Goal: Information Seeking & Learning: Understand process/instructions

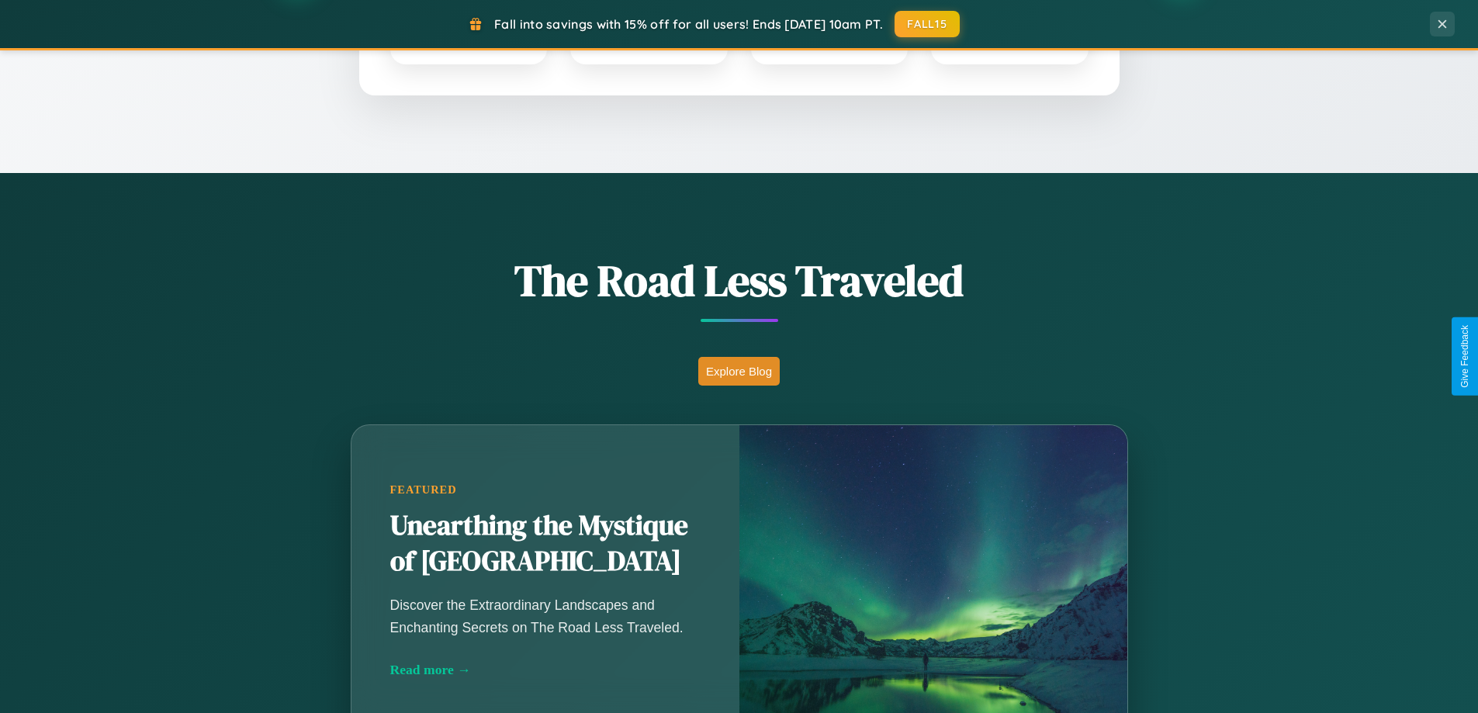
scroll to position [1068, 0]
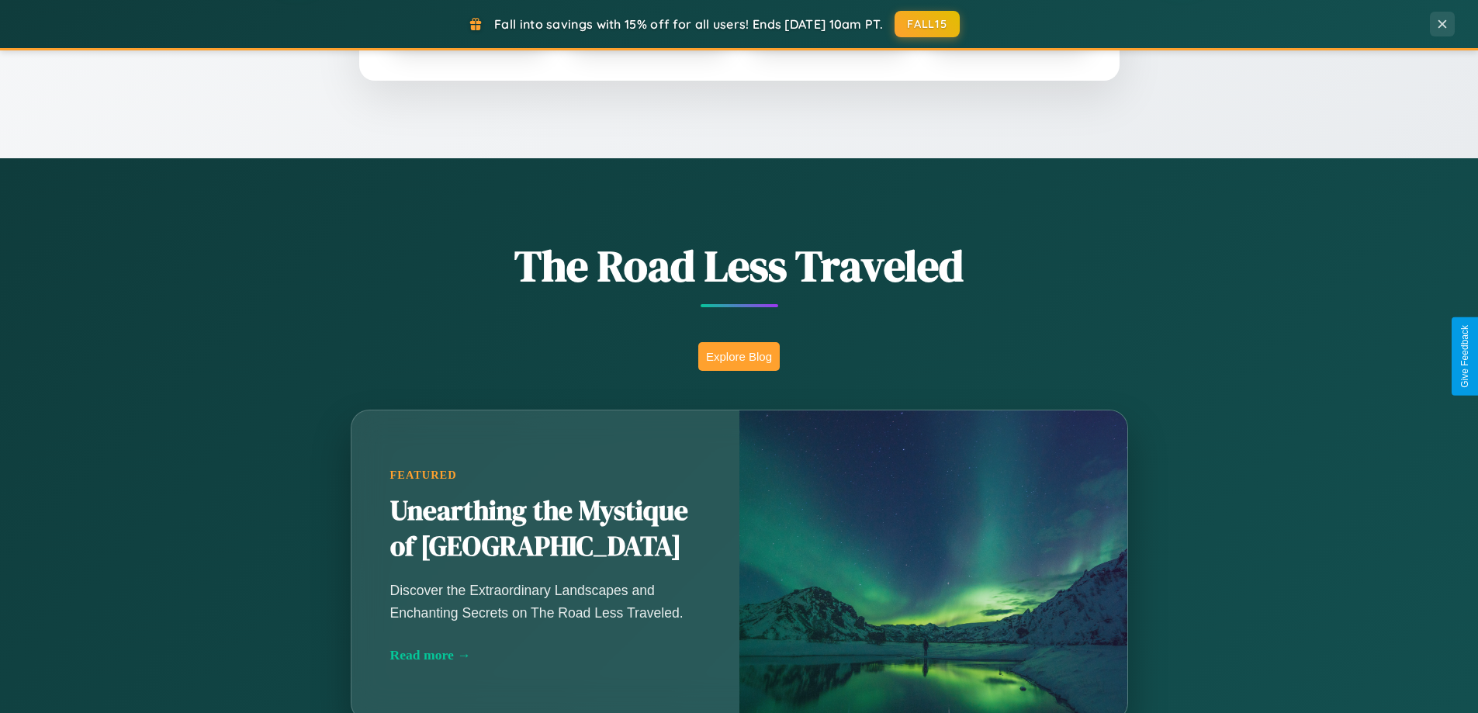
click at [739, 356] on button "Explore Blog" at bounding box center [738, 356] width 81 height 29
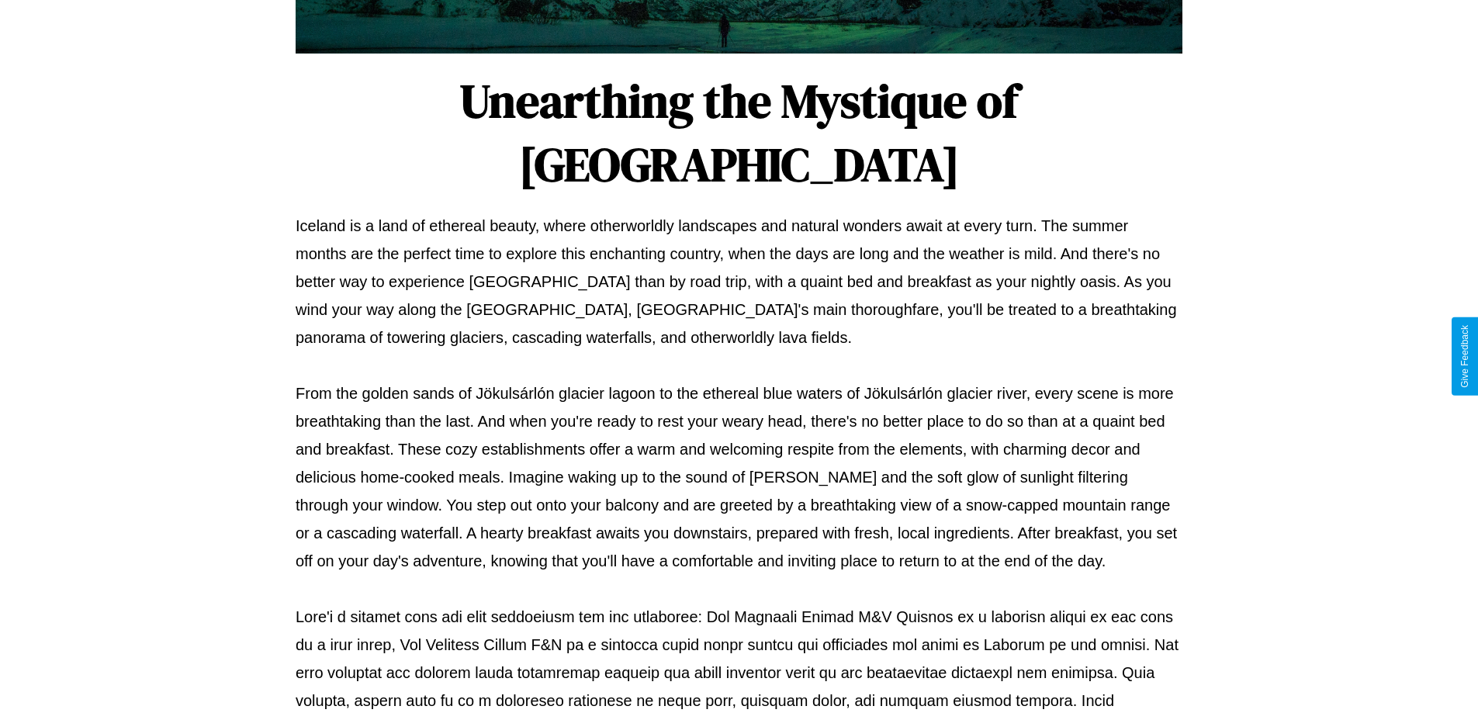
scroll to position [502, 0]
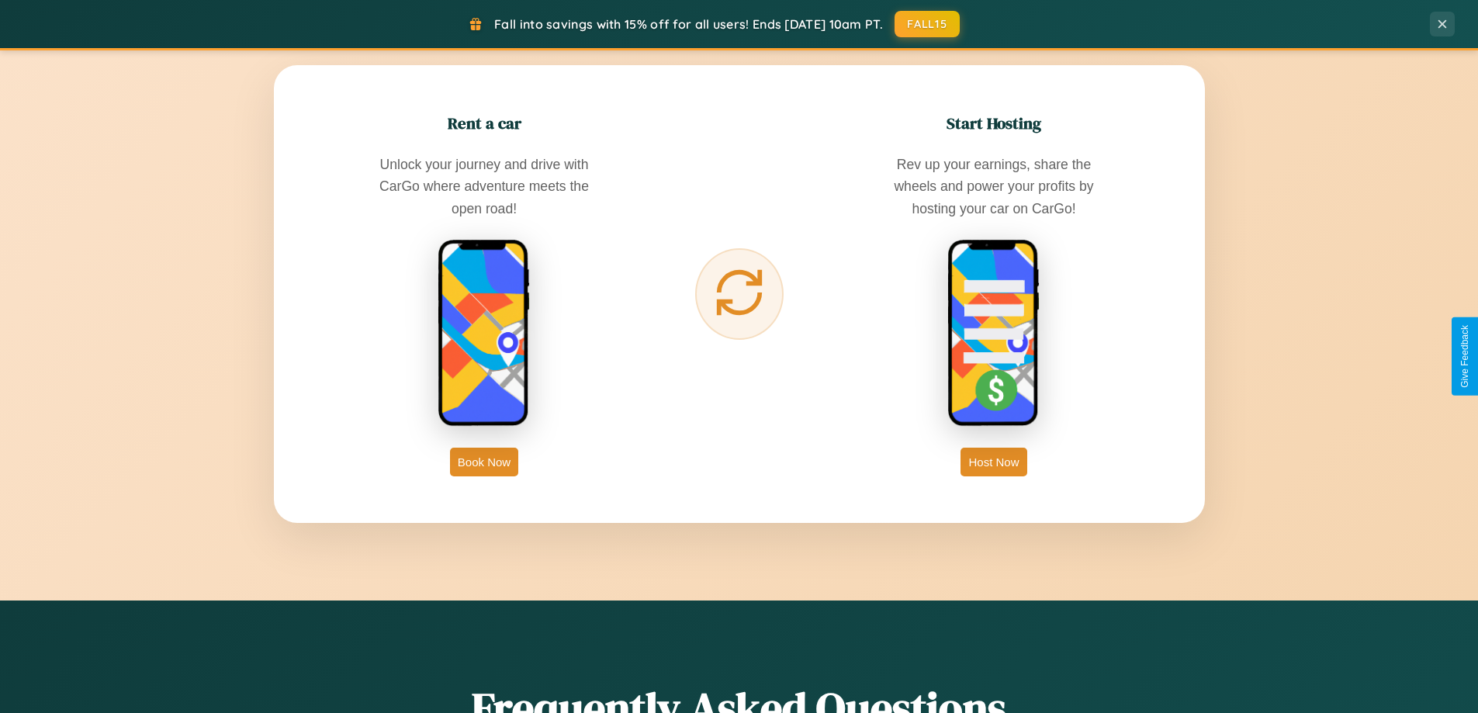
scroll to position [2493, 0]
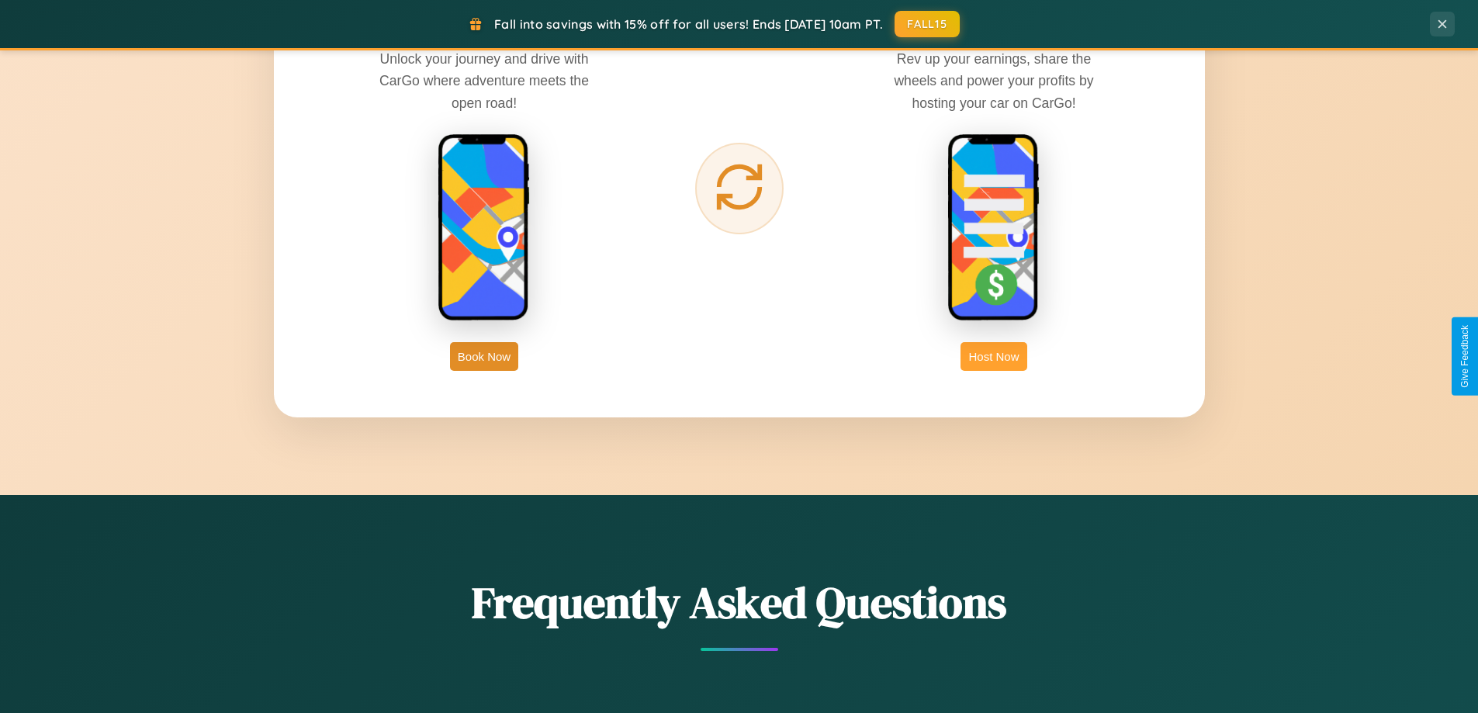
click at [994, 356] on button "Host Now" at bounding box center [994, 356] width 66 height 29
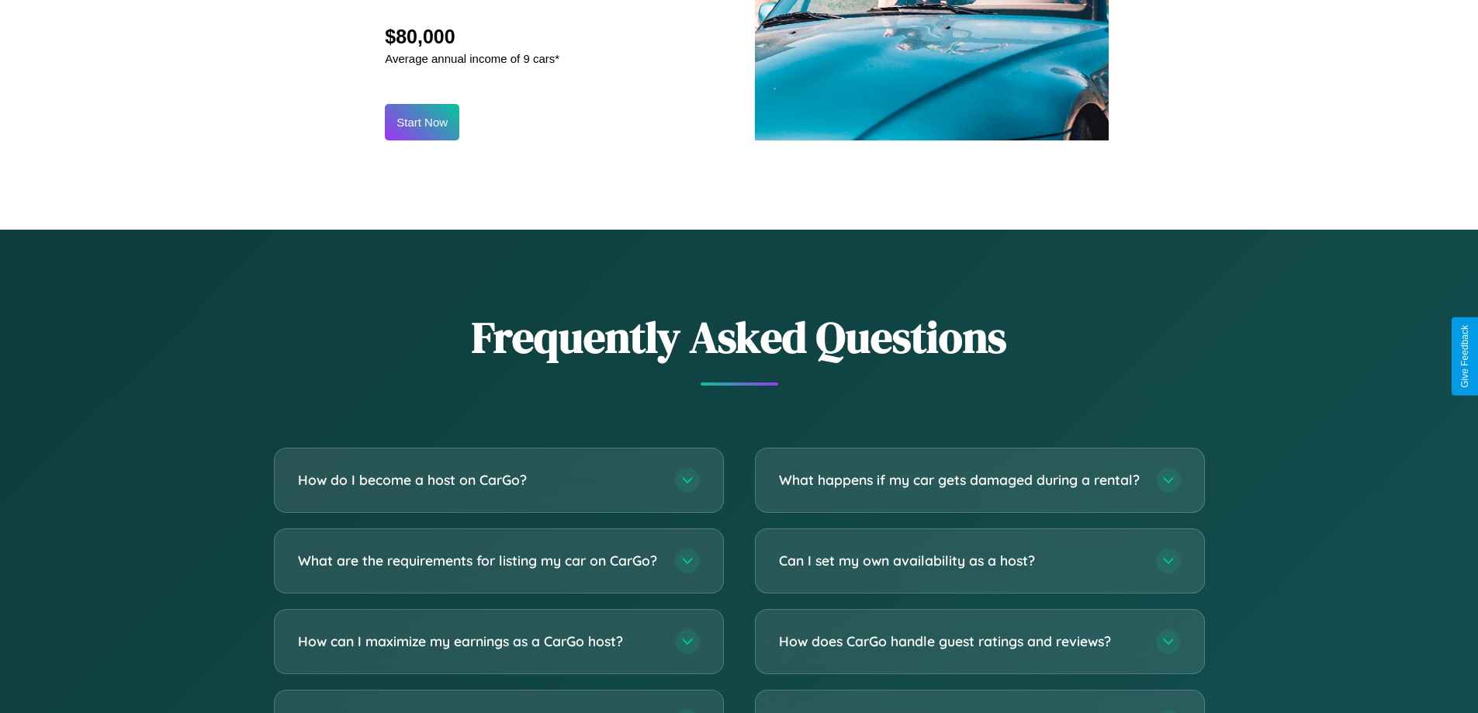
scroll to position [2097, 0]
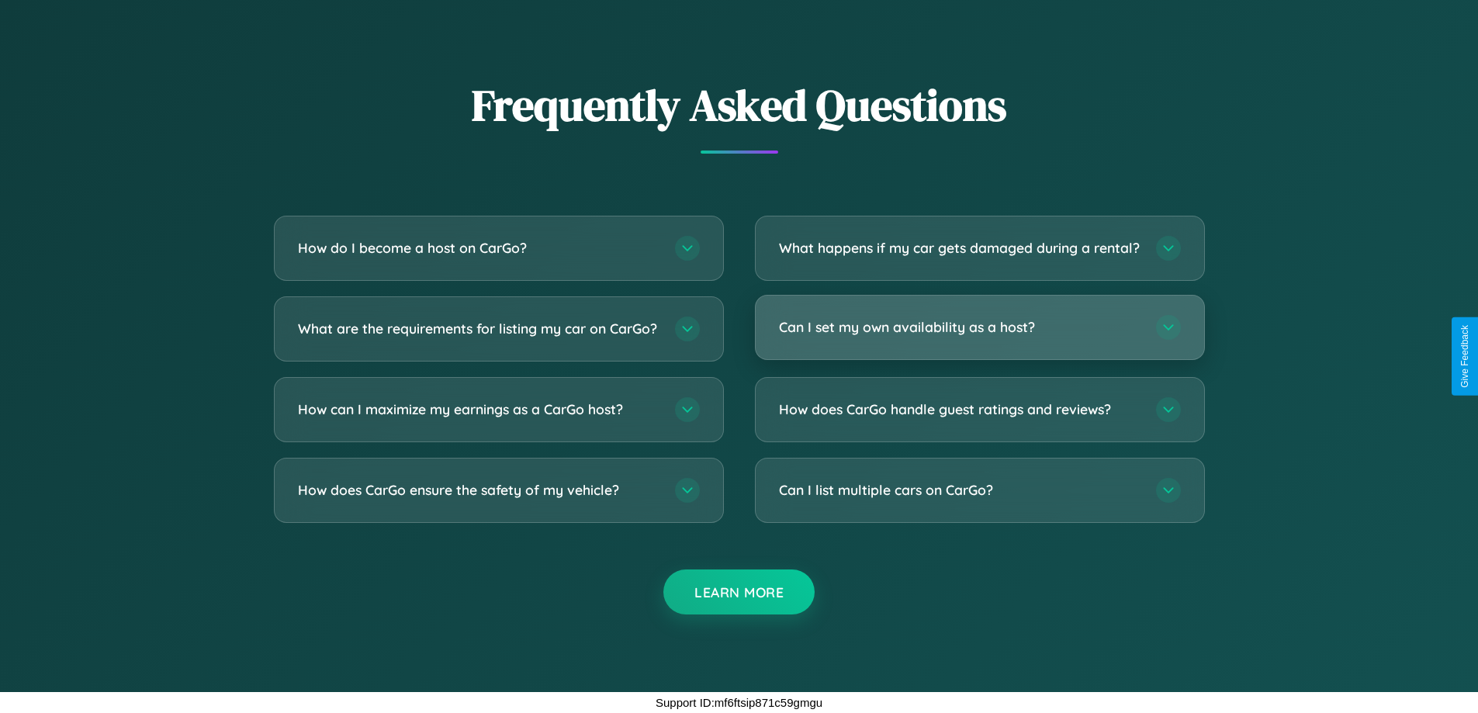
click at [979, 327] on h3 "Can I set my own availability as a host?" at bounding box center [960, 326] width 362 height 19
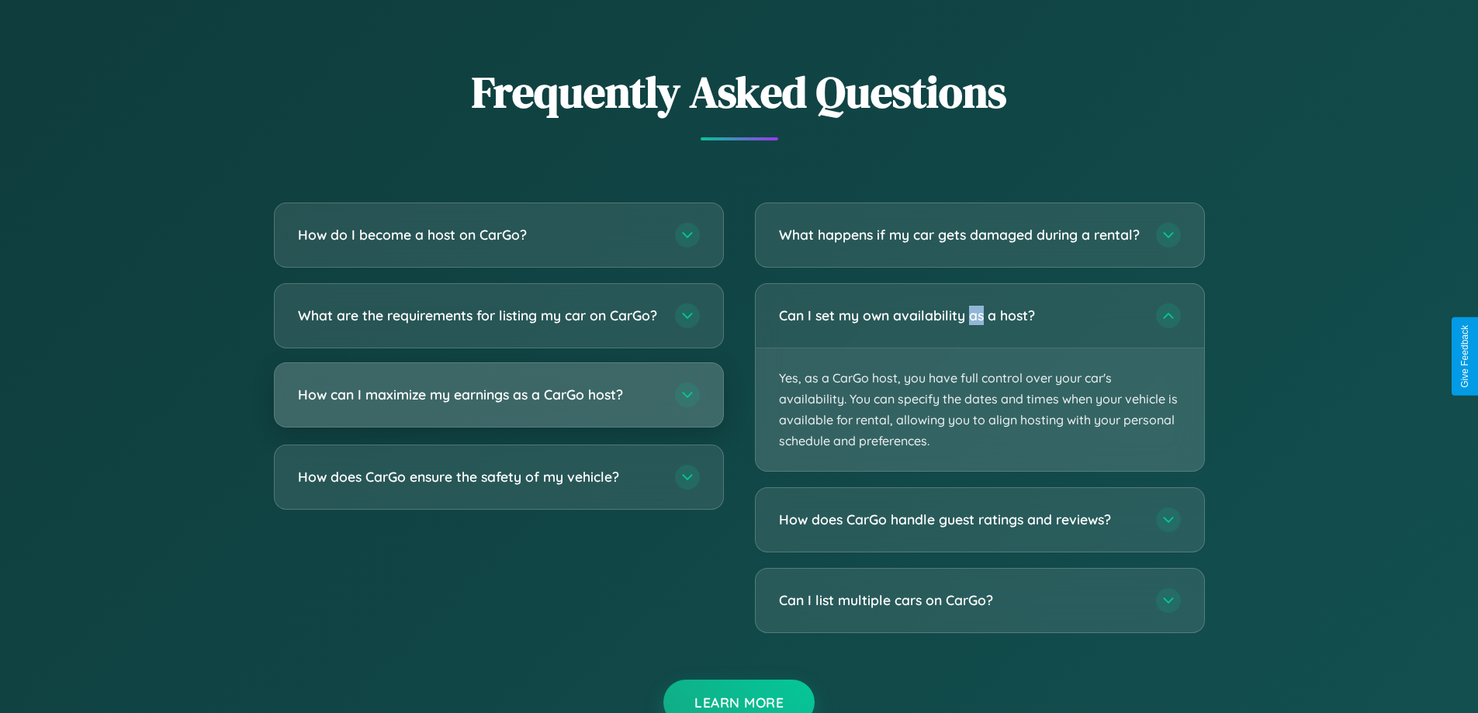
click at [498, 404] on h3 "How can I maximize my earnings as a CarGo host?" at bounding box center [479, 394] width 362 height 19
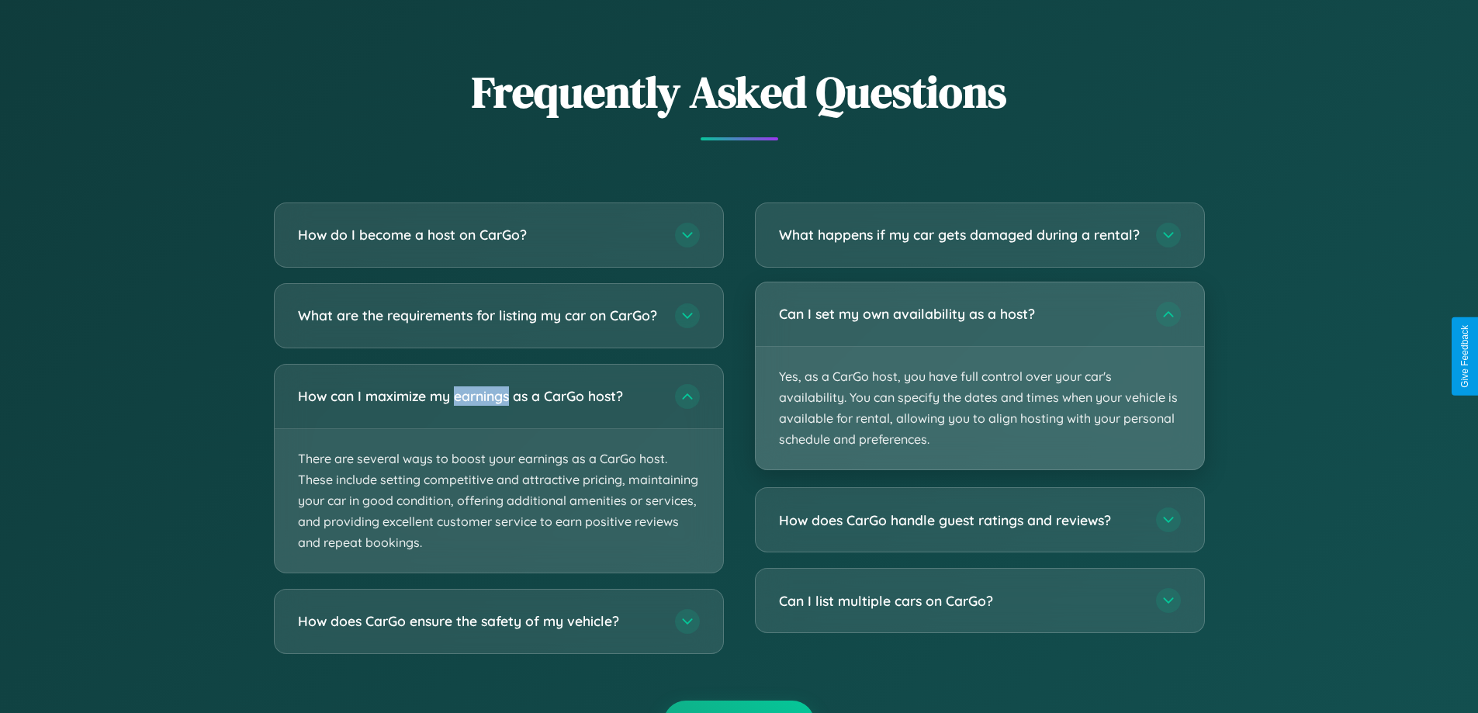
click at [979, 390] on p "Yes, as a CarGo host, you have full control over your car's availability. You c…" at bounding box center [980, 408] width 448 height 123
click at [979, 389] on p "Yes, as a CarGo host, you have full control over your car's availability. You c…" at bounding box center [980, 408] width 448 height 123
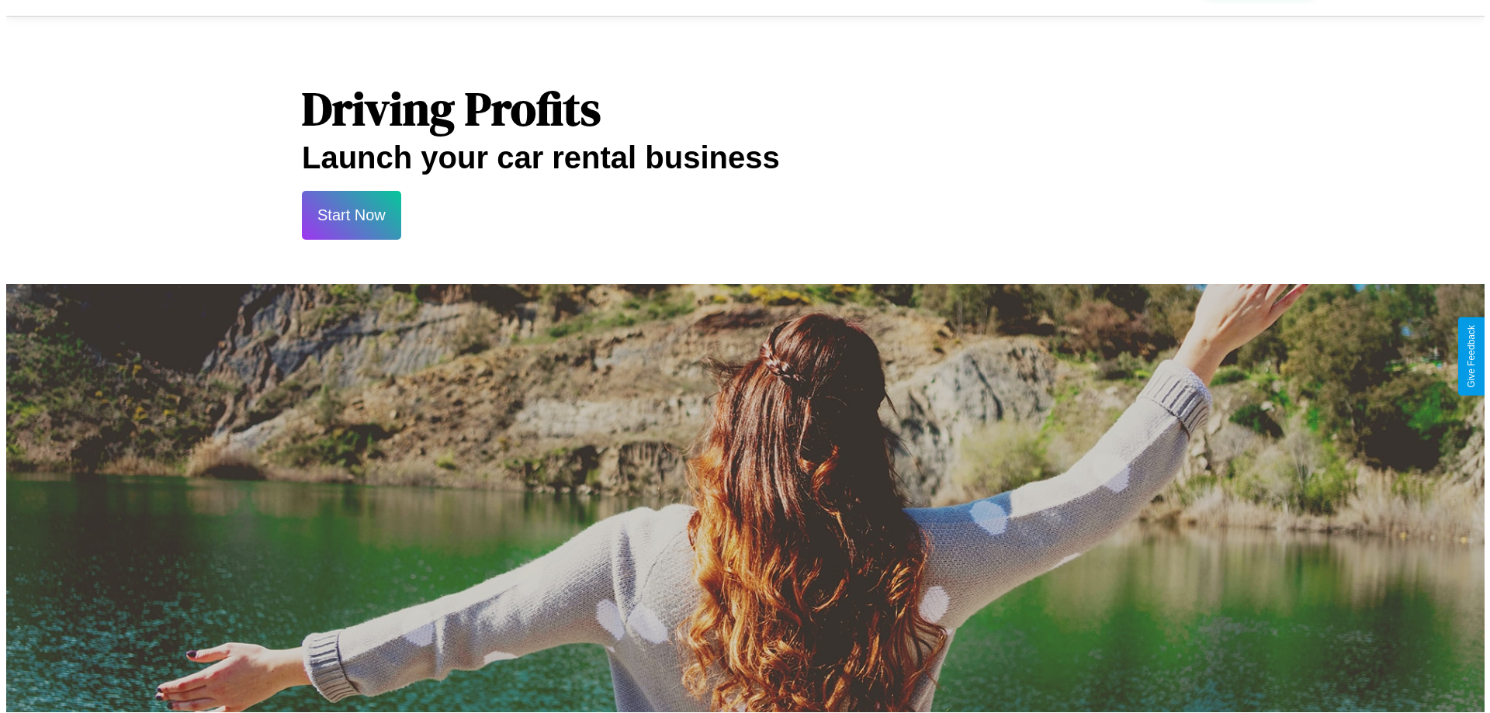
scroll to position [0, 0]
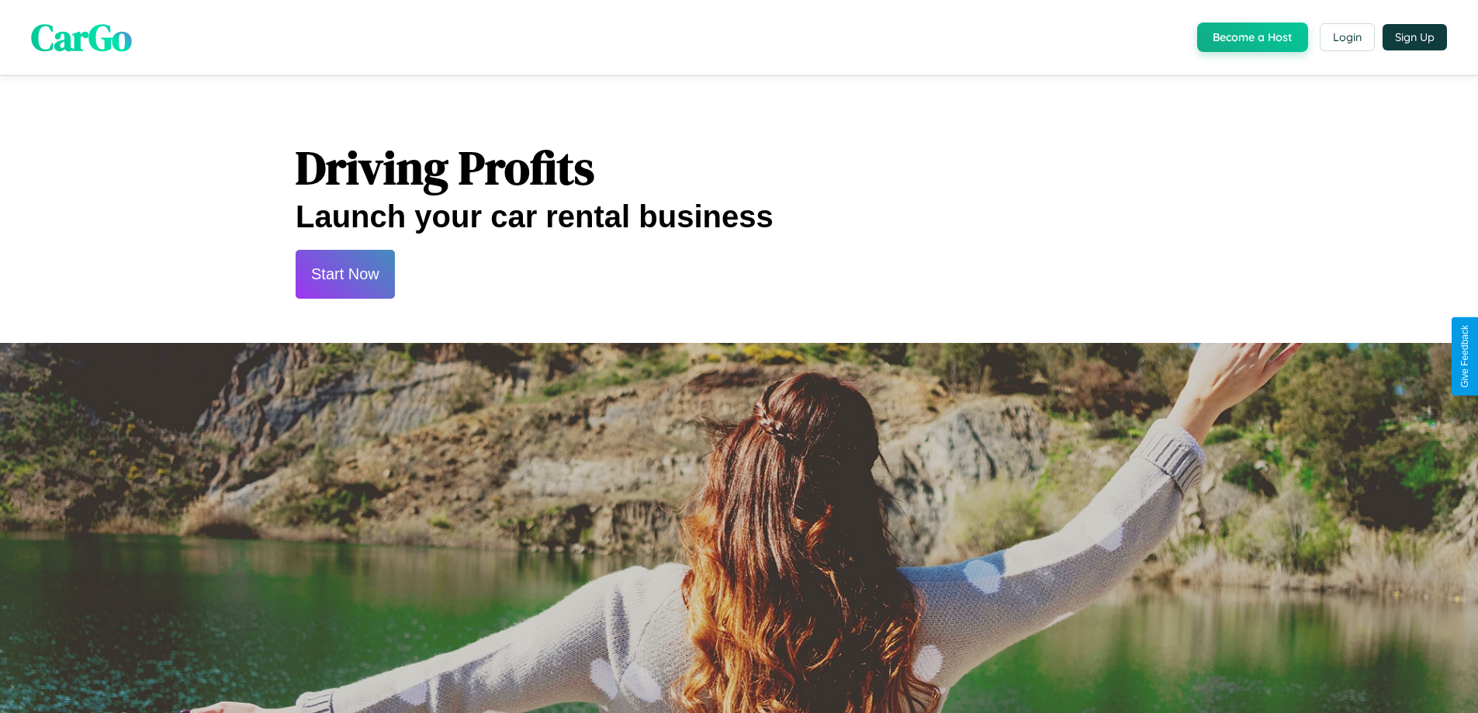
click at [344, 274] on button "Start Now" at bounding box center [345, 274] width 99 height 49
